Goal: Information Seeking & Learning: Learn about a topic

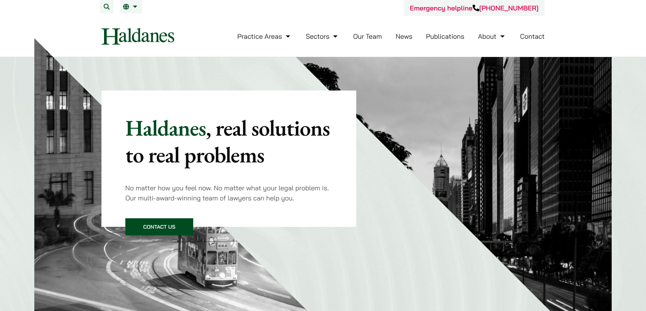
click at [361, 41] on li "Our Team" at bounding box center [367, 36] width 29 height 16
click at [361, 38] on link "Our Team" at bounding box center [367, 36] width 29 height 9
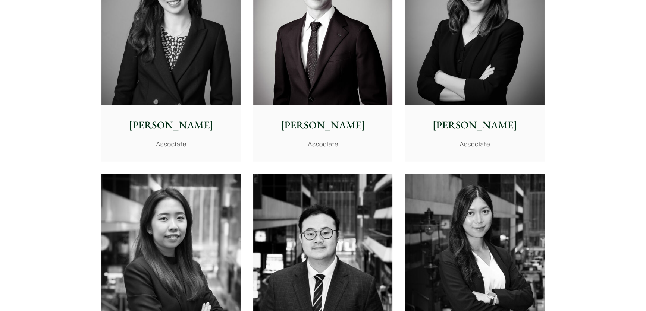
scroll to position [2620, 0]
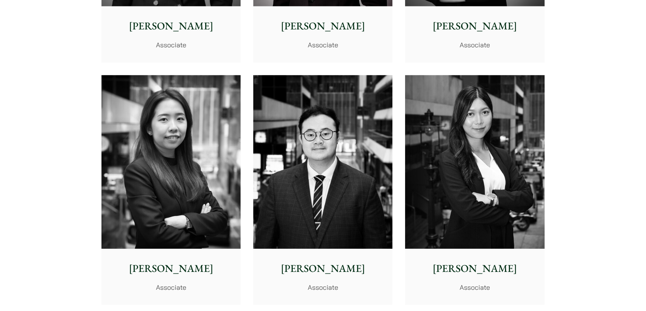
click at [507, 148] on img at bounding box center [474, 162] width 139 height 174
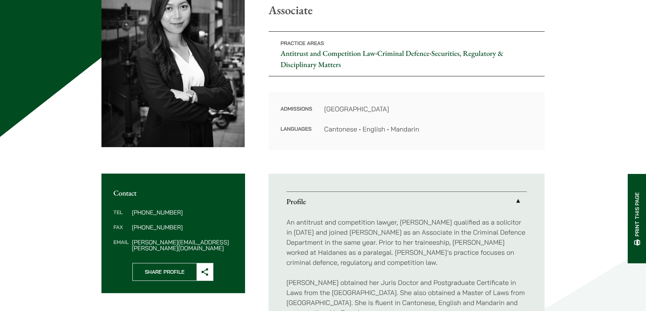
scroll to position [90, 0]
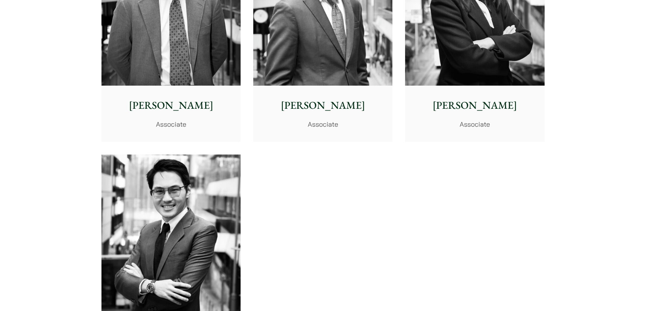
scroll to position [3162, 0]
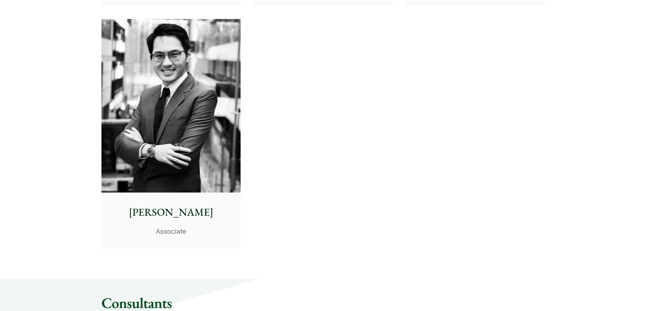
click at [194, 138] on img at bounding box center [170, 106] width 139 height 174
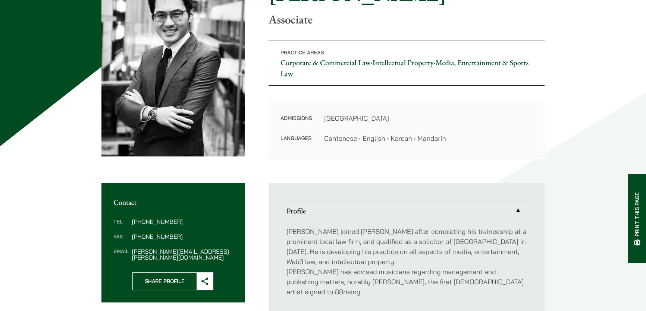
scroll to position [90, 0]
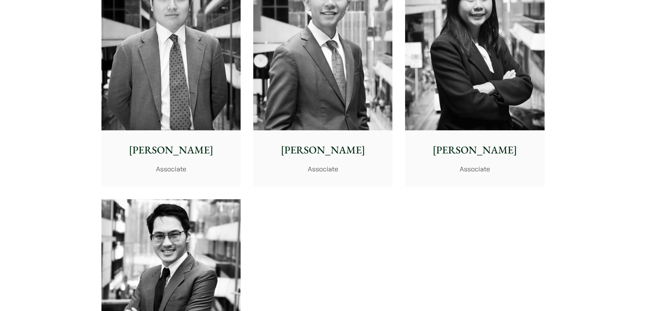
scroll to position [2891, 0]
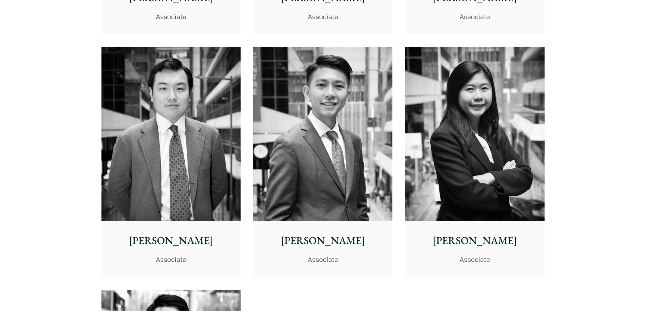
click at [325, 125] on img at bounding box center [322, 134] width 139 height 174
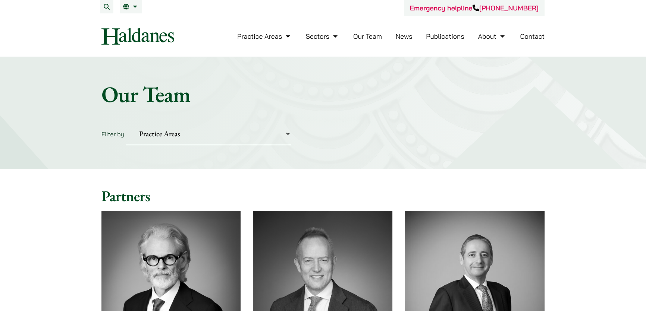
click at [366, 39] on link "Our Team" at bounding box center [367, 36] width 29 height 9
click at [411, 38] on link "News" at bounding box center [403, 36] width 17 height 9
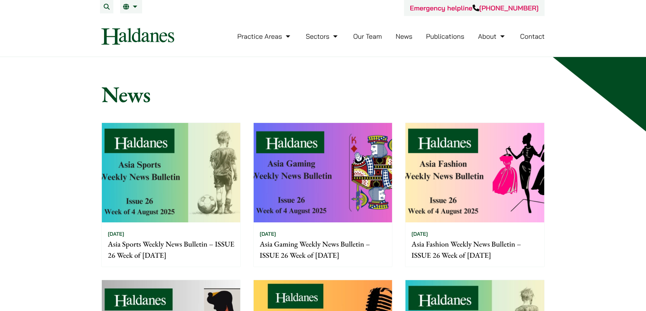
click at [439, 37] on link "Publications" at bounding box center [445, 36] width 38 height 9
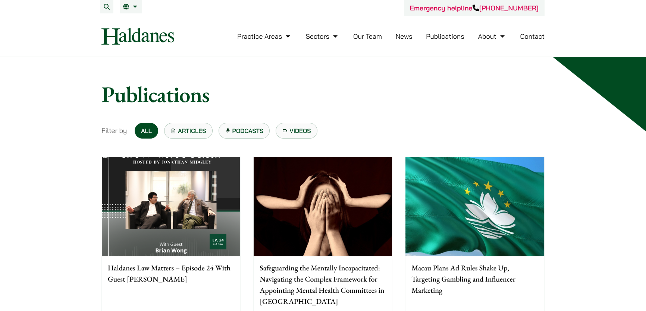
click at [142, 39] on img at bounding box center [137, 36] width 73 height 17
